Goal: Task Accomplishment & Management: Complete application form

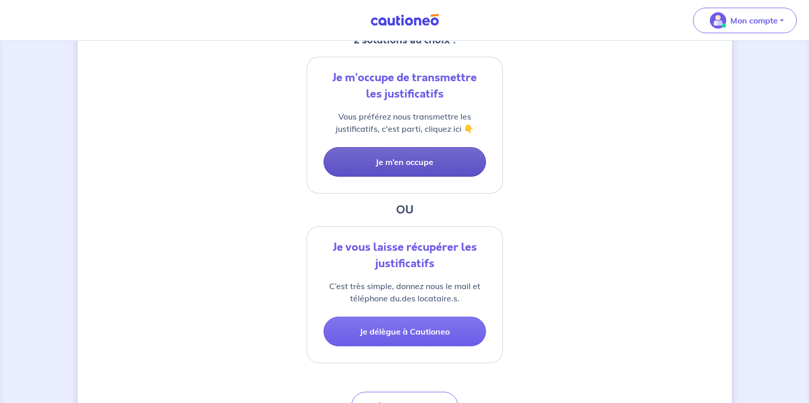
scroll to position [84, 0]
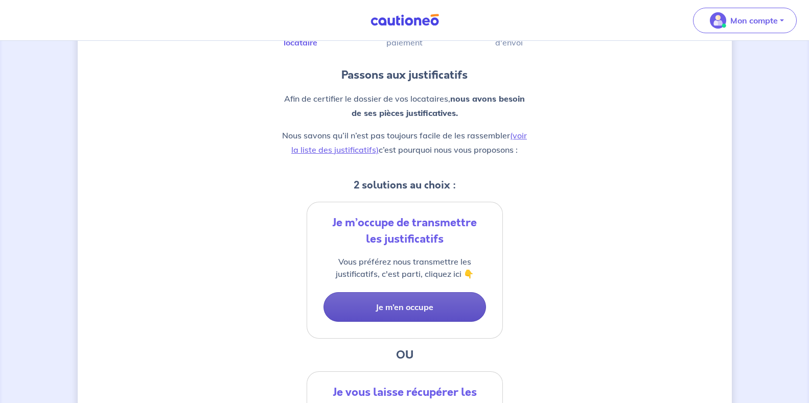
click at [423, 310] on button "Je m’en occupe" at bounding box center [404, 307] width 162 height 30
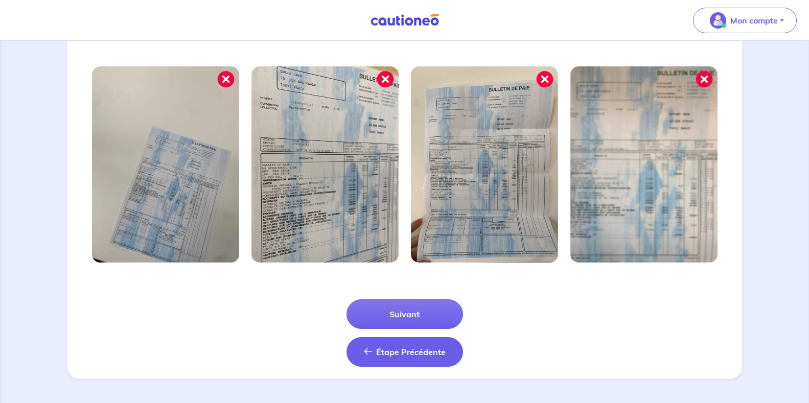
scroll to position [329, 0]
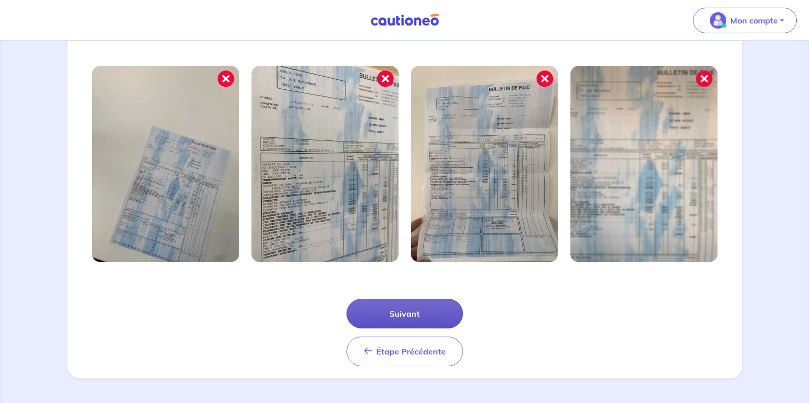
click at [388, 312] on button "Suivant" at bounding box center [404, 314] width 116 height 30
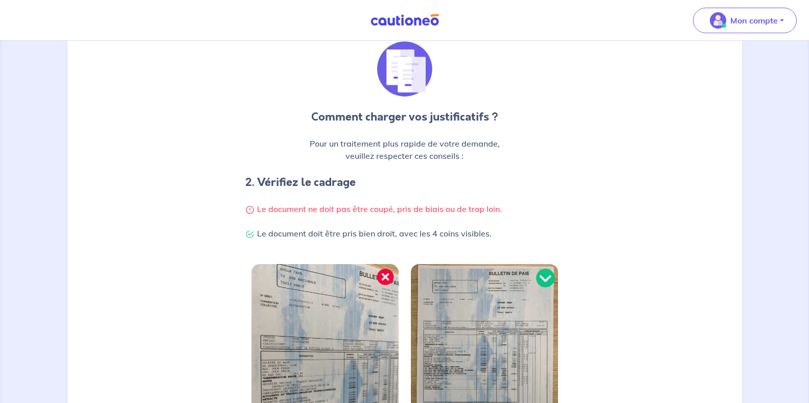
scroll to position [279, 0]
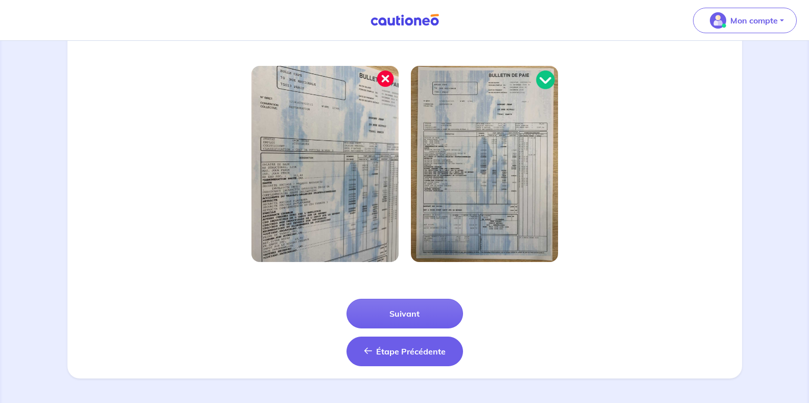
click at [403, 350] on span "Étape Précédente" at bounding box center [410, 351] width 69 height 10
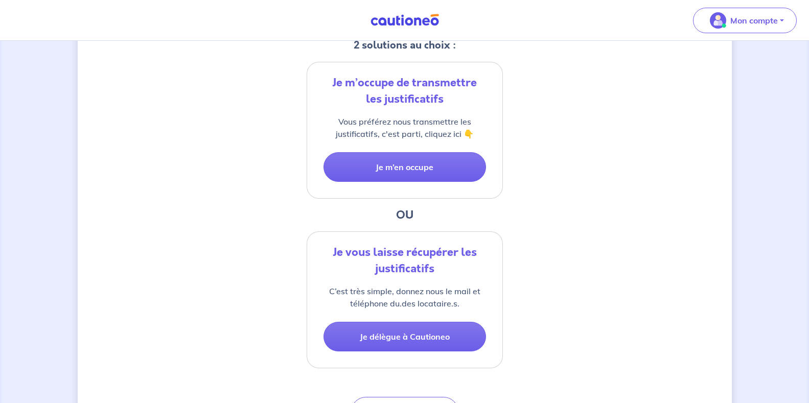
scroll to position [289, 0]
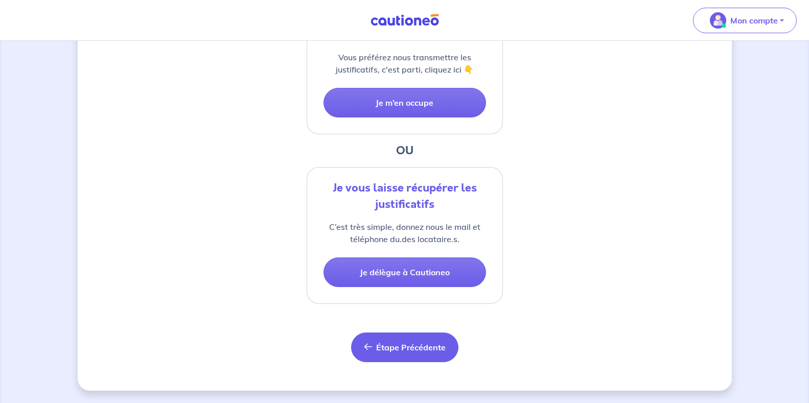
click at [389, 348] on span "Étape Précédente" at bounding box center [410, 347] width 69 height 10
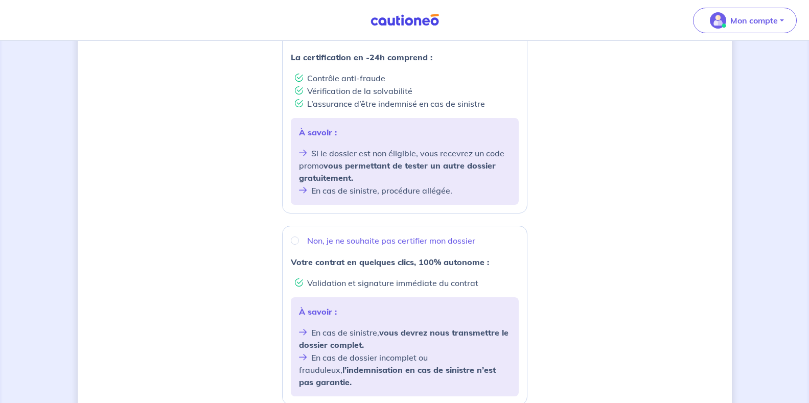
scroll to position [153, 0]
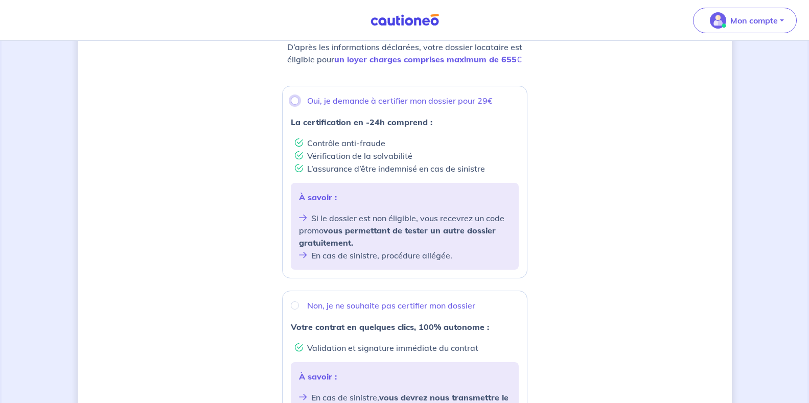
drag, startPoint x: 297, startPoint y: 99, endPoint x: 298, endPoint y: 113, distance: 14.9
click at [297, 100] on input "Oui, je demande à certifier mon dossier pour 29€" at bounding box center [295, 101] width 8 height 8
radio input "true"
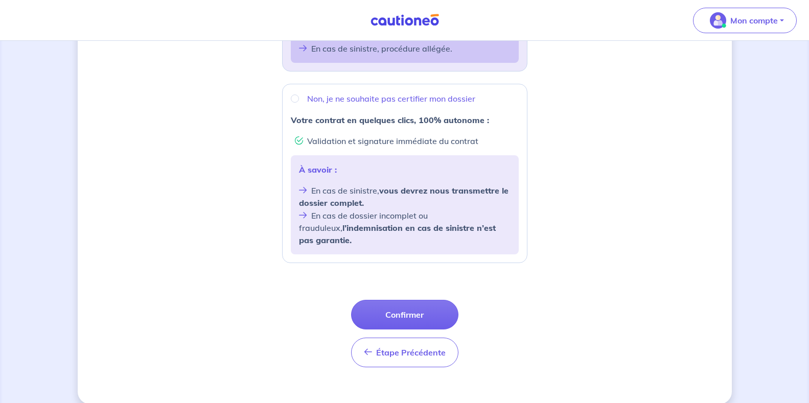
scroll to position [361, 0]
click at [408, 299] on button "Confirmer" at bounding box center [404, 314] width 107 height 30
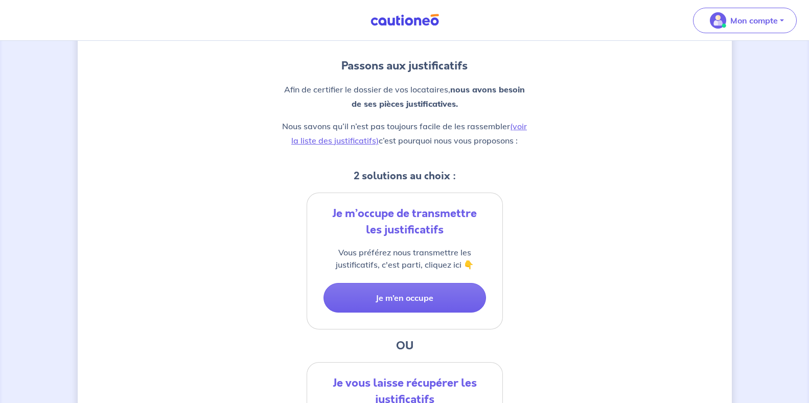
scroll to position [102, 0]
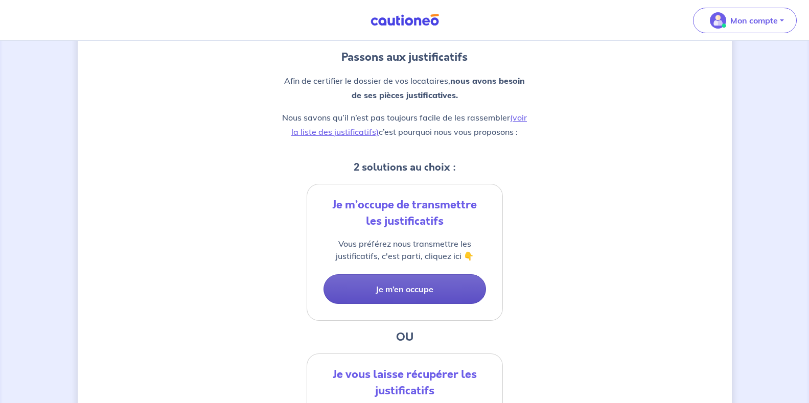
click at [380, 287] on button "Je m’en occupe" at bounding box center [404, 289] width 162 height 30
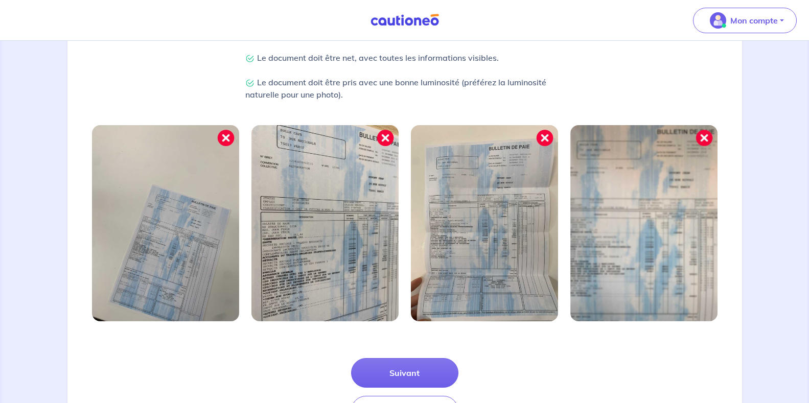
scroll to position [329, 0]
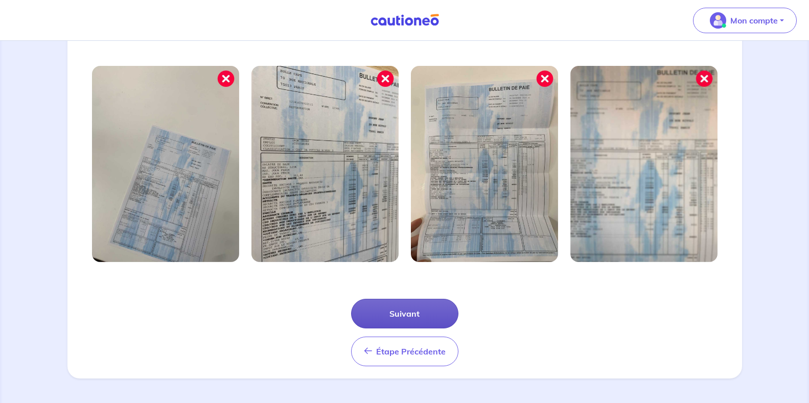
click at [392, 312] on button "Suivant" at bounding box center [404, 314] width 107 height 30
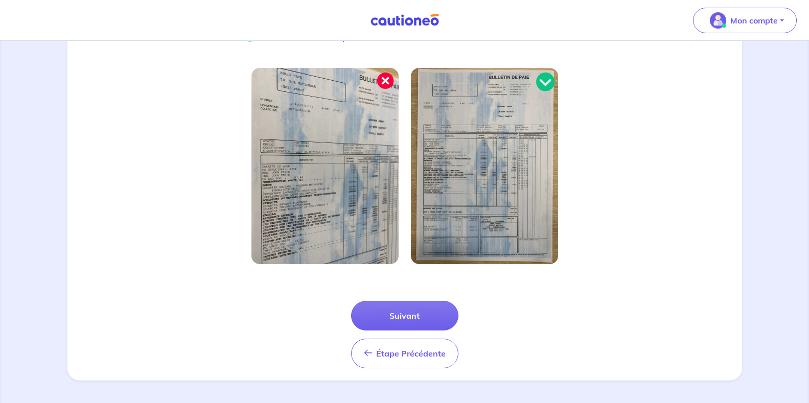
scroll to position [279, 0]
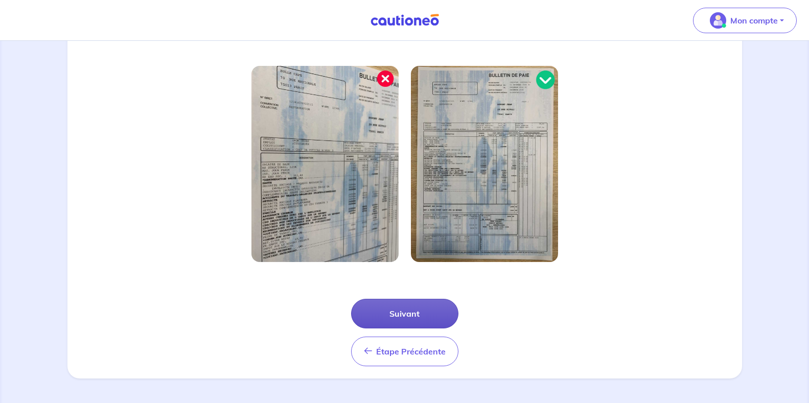
click at [392, 309] on button "Suivant" at bounding box center [404, 314] width 107 height 30
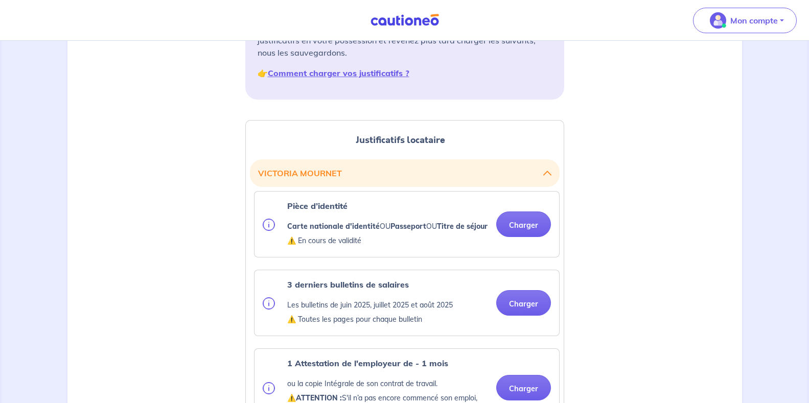
scroll to position [204, 0]
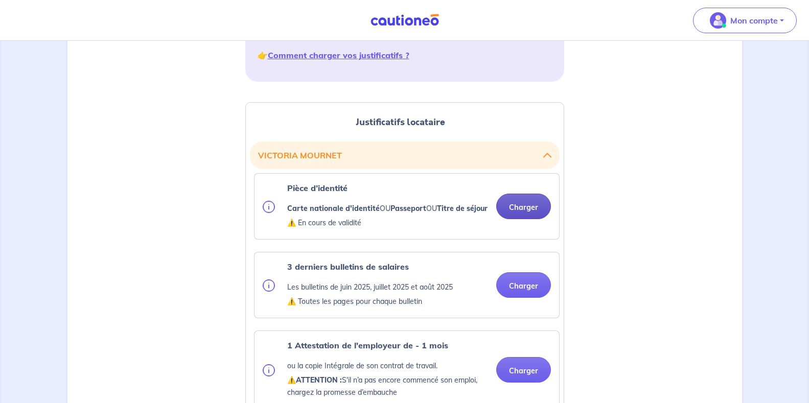
click at [534, 211] on button "Charger" at bounding box center [523, 207] width 55 height 26
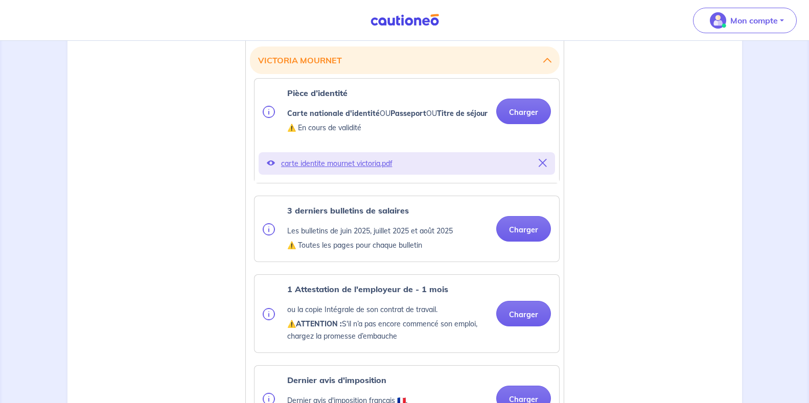
scroll to position [307, 0]
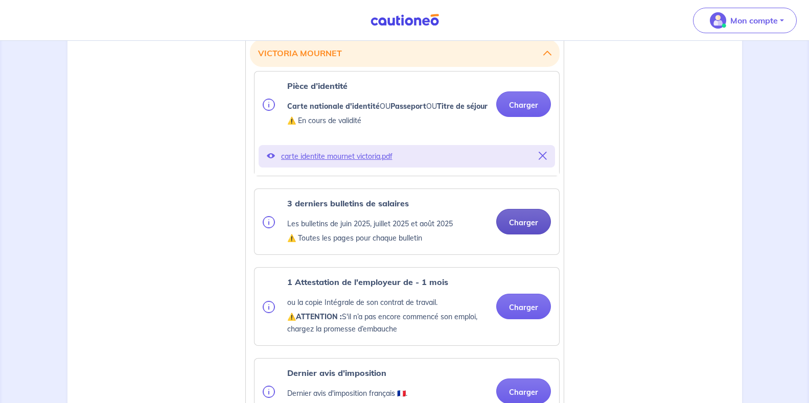
click at [518, 235] on button "Charger" at bounding box center [523, 222] width 55 height 26
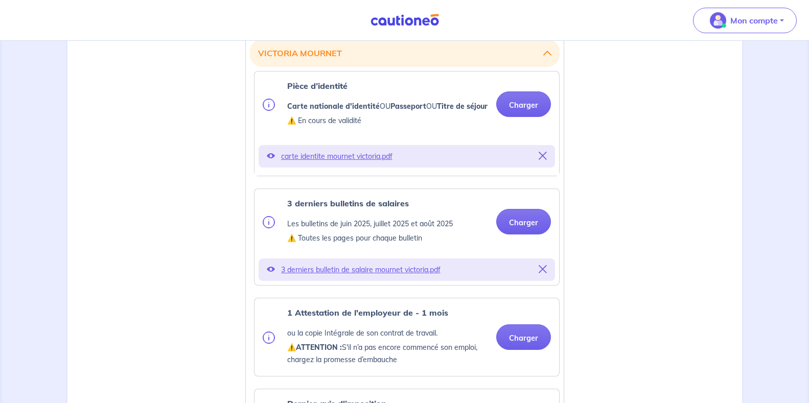
scroll to position [358, 0]
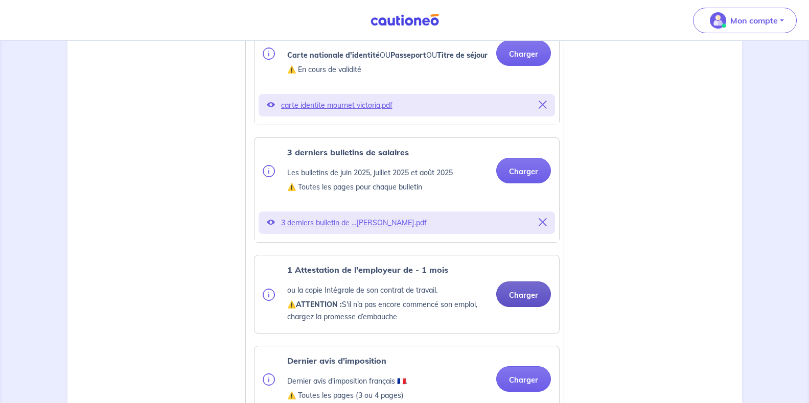
click at [525, 307] on button "Charger" at bounding box center [523, 295] width 55 height 26
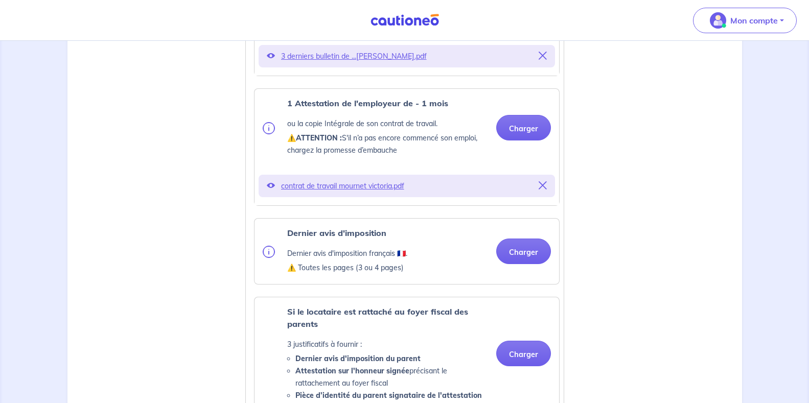
scroll to position [562, 0]
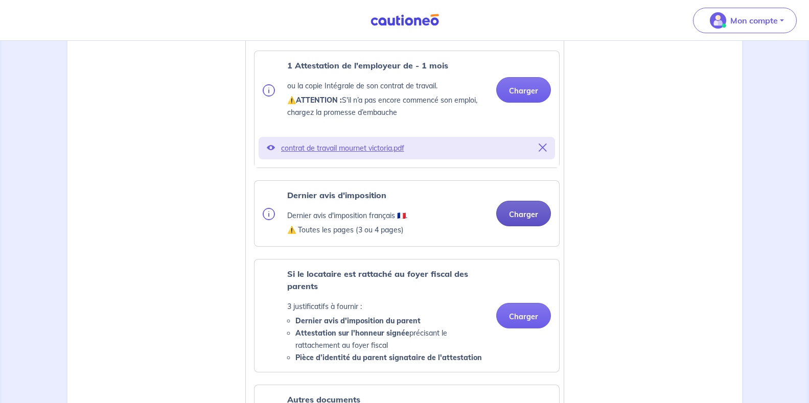
click at [523, 224] on button "Charger" at bounding box center [523, 214] width 55 height 26
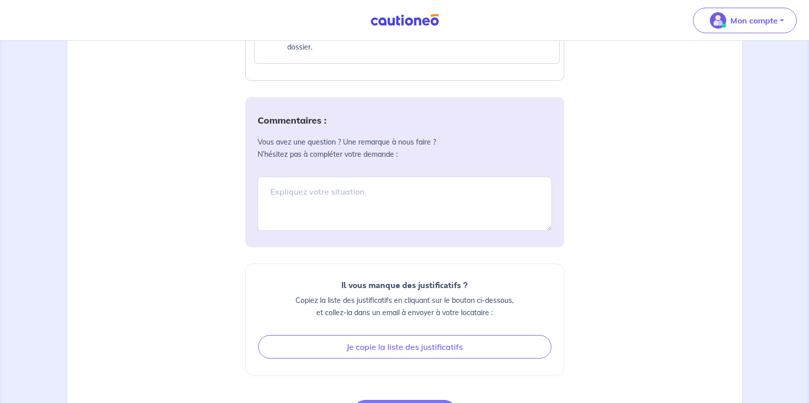
scroll to position [1123, 0]
click at [272, 204] on textarea at bounding box center [405, 205] width 294 height 54
click at [332, 203] on textarea "les 29 € sont-ils" at bounding box center [405, 205] width 294 height 54
type textarea "l"
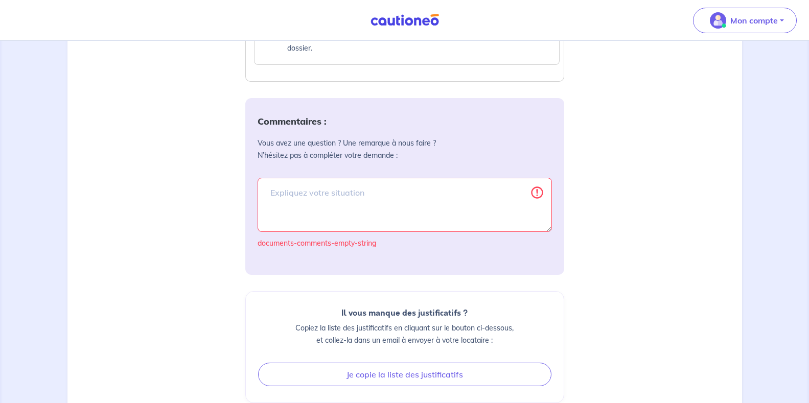
drag, startPoint x: 439, startPoint y: 319, endPoint x: 434, endPoint y: 288, distance: 31.2
click at [439, 318] on div "Il vous manque des justificatifs ? Copiez la liste des justificatifs en cliquan…" at bounding box center [404, 347] width 319 height 112
click at [388, 269] on div "Commentaires : Vous avez une question ? Une remarque à nous faire ? N’hésitez p…" at bounding box center [404, 186] width 319 height 177
drag, startPoint x: 401, startPoint y: 203, endPoint x: 417, endPoint y: 213, distance: 18.8
click at [401, 204] on textarea "les 29 € sont-il" at bounding box center [405, 205] width 294 height 54
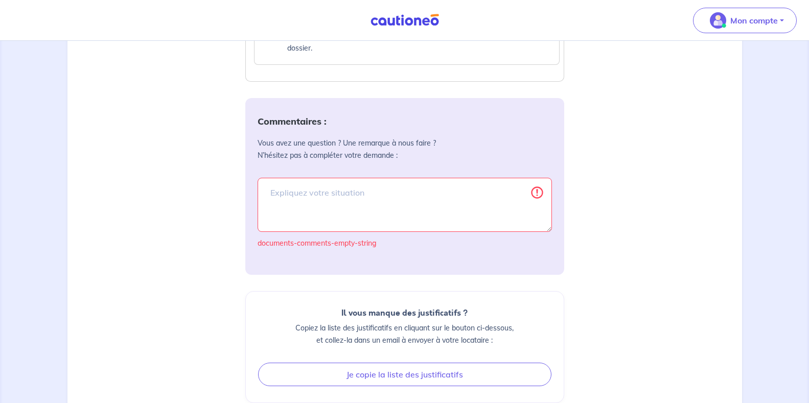
click at [488, 158] on p "Vous avez une question ? Une remarque à nous faire ? N’hésitez pas à compléter …" at bounding box center [405, 149] width 294 height 25
drag, startPoint x: 302, startPoint y: 213, endPoint x: 309, endPoint y: 212, distance: 7.2
click at [306, 213] on textarea "les 29 € sont-il" at bounding box center [405, 205] width 294 height 54
click at [275, 206] on textarea "les 29 € sont-il" at bounding box center [405, 205] width 294 height 54
